Goal: Book appointment/travel/reservation

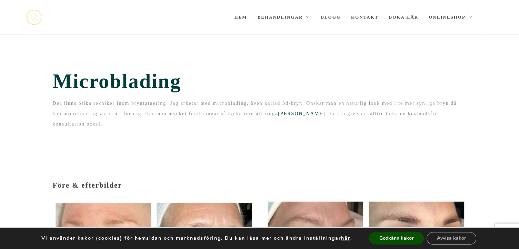
click at [189, 122] on div "Microblading Det finns olika tekniker inom bryntatuering. Jag arbetar med micro…" at bounding box center [260, 101] width 425 height 65
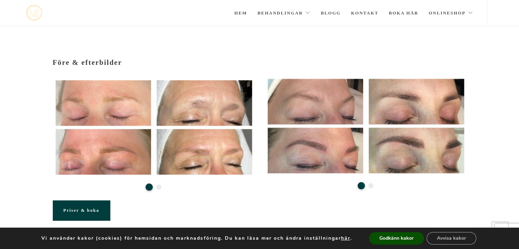
scroll to position [89, 0]
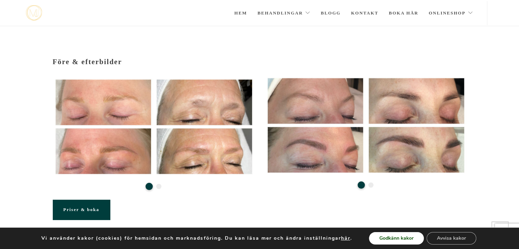
click at [392, 236] on button "Godkänn kakor" at bounding box center [396, 238] width 55 height 12
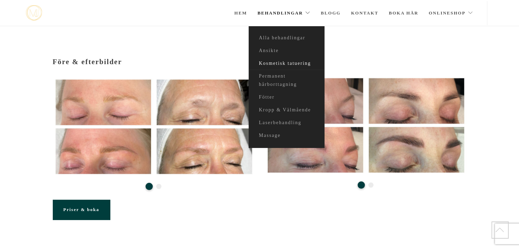
click at [285, 63] on link "Kosmetisk tatuering" at bounding box center [287, 63] width 76 height 13
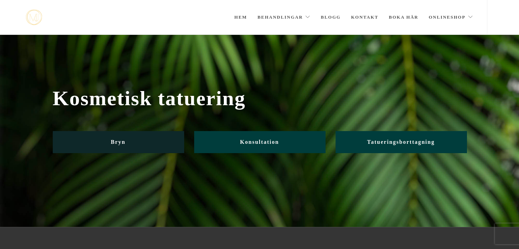
click at [147, 146] on link "Bryn" at bounding box center [118, 142] width 131 height 22
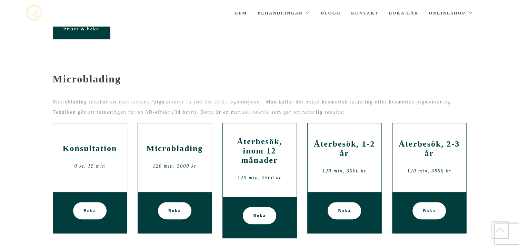
scroll to position [270, 0]
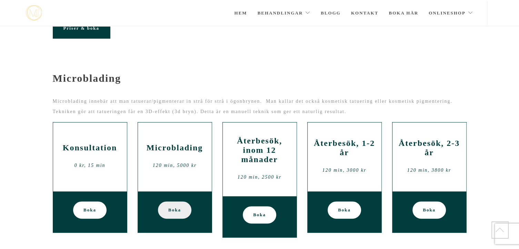
click at [169, 202] on span "Boka" at bounding box center [174, 210] width 13 height 17
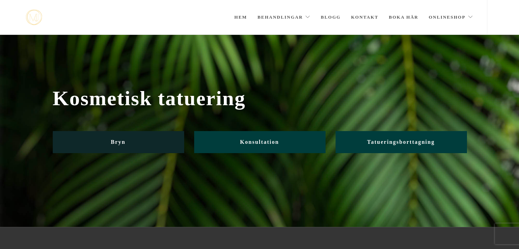
click at [121, 136] on link "Bryn" at bounding box center [118, 142] width 131 height 22
